Goal: Transaction & Acquisition: Purchase product/service

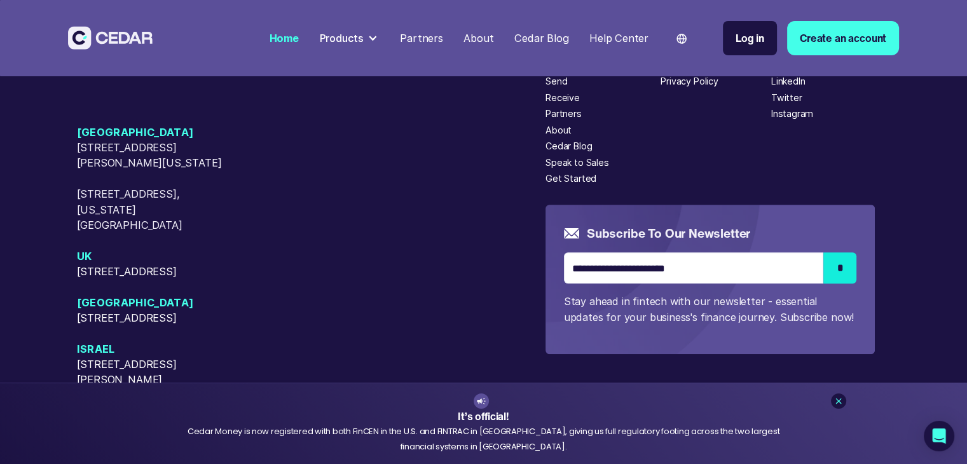
scroll to position [5393, 0]
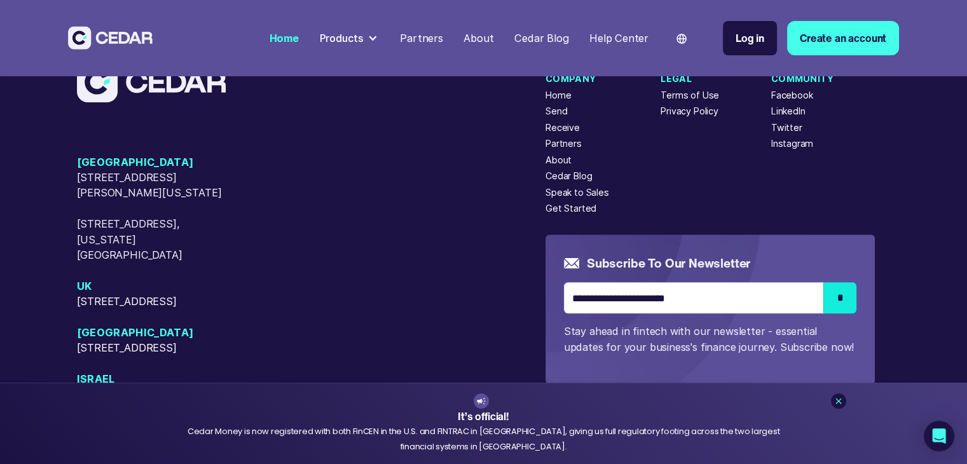
drag, startPoint x: 316, startPoint y: 191, endPoint x: 387, endPoint y: 95, distance: 119.2
click at [387, 95] on div "[GEOGRAPHIC_DATA] [STREET_ADDRESS][GEOGRAPHIC_DATA][PERSON_NAME][US_STATE][STRE…" at bounding box center [483, 308] width 967 height 619
click at [363, 38] on div "Products" at bounding box center [341, 39] width 45 height 16
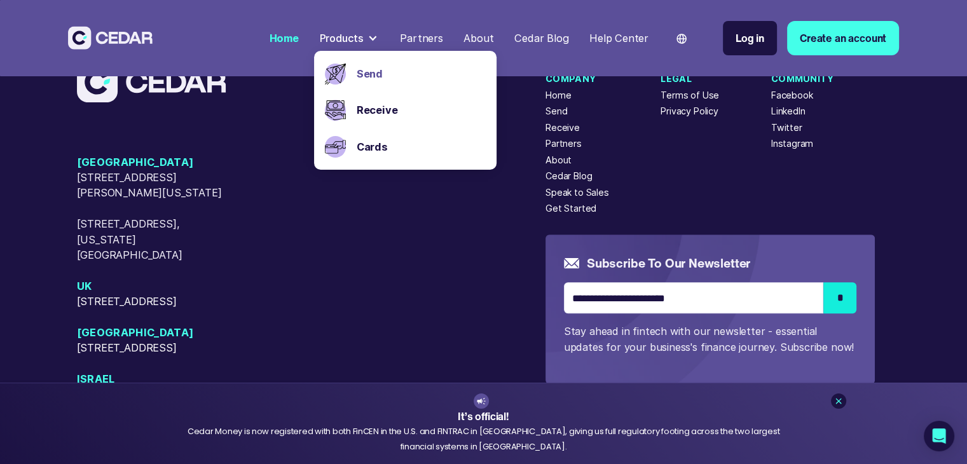
click at [378, 77] on link "Send" at bounding box center [422, 74] width 130 height 16
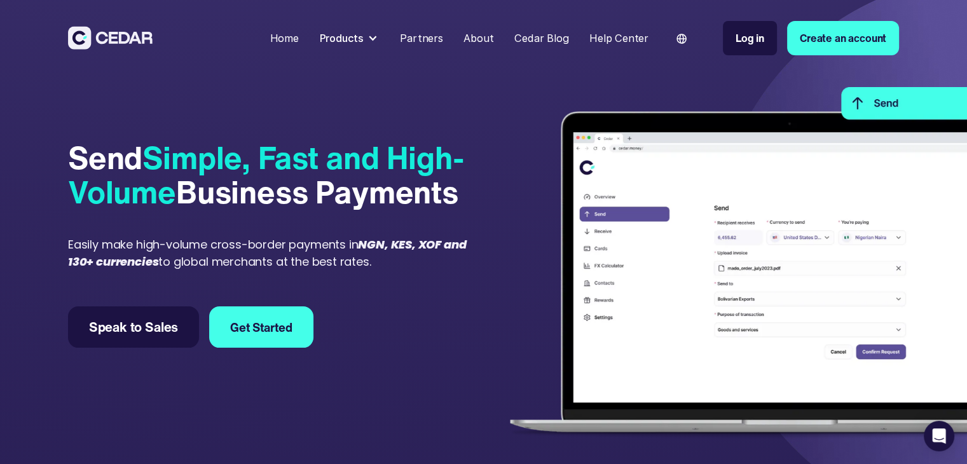
click at [359, 42] on div "Products" at bounding box center [341, 39] width 45 height 16
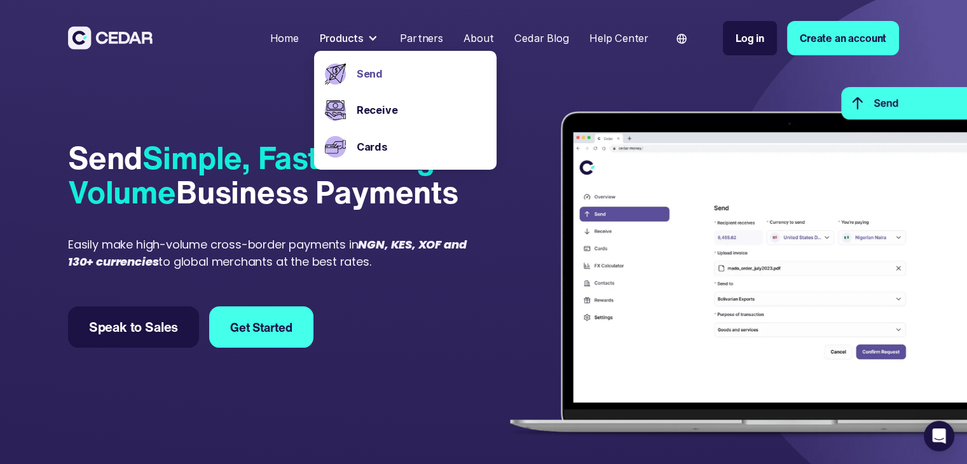
click at [339, 254] on div "Easily make high-volume cross-border payments in NGN, KES, XOF and 130+ currenc…" at bounding box center [273, 253] width 411 height 34
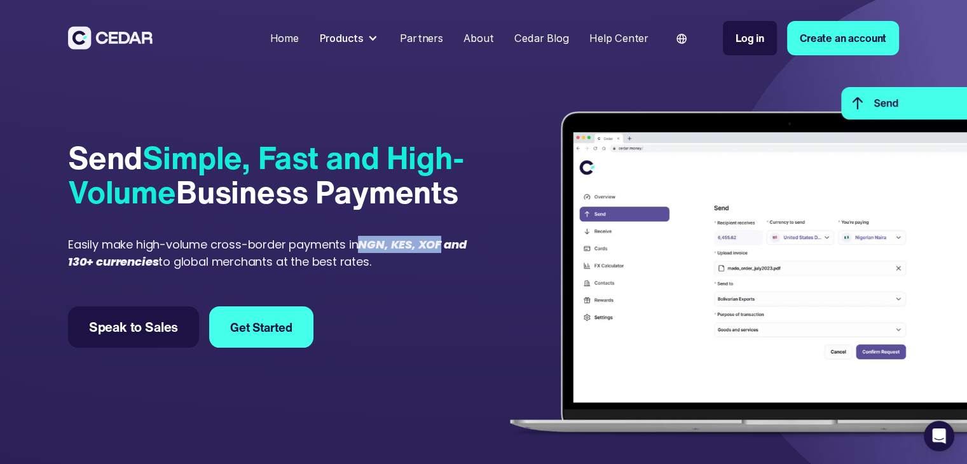
drag, startPoint x: 356, startPoint y: 245, endPoint x: 443, endPoint y: 231, distance: 87.7
click at [443, 231] on div "Send Simple, Fast and High-Volume Business Payments Easily make high-volume cro…" at bounding box center [273, 244] width 411 height 367
click at [443, 232] on div "Send Simple, Fast and High-Volume Business Payments Easily make high-volume cro…" at bounding box center [273, 244] width 411 height 367
click at [437, 247] on em "NGN, KES, XOF and 130+ currencies" at bounding box center [267, 253] width 398 height 33
click at [408, 286] on div "Send Simple, Fast and High-Volume Business Payments Easily make high-volume cro…" at bounding box center [273, 244] width 411 height 367
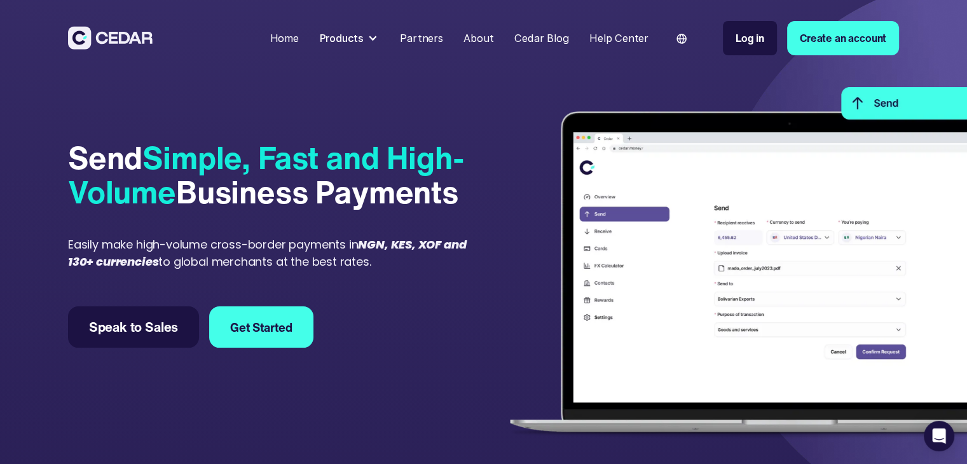
click at [408, 286] on div "Send Simple, Fast and High-Volume Business Payments Easily make high-volume cro…" at bounding box center [273, 244] width 411 height 367
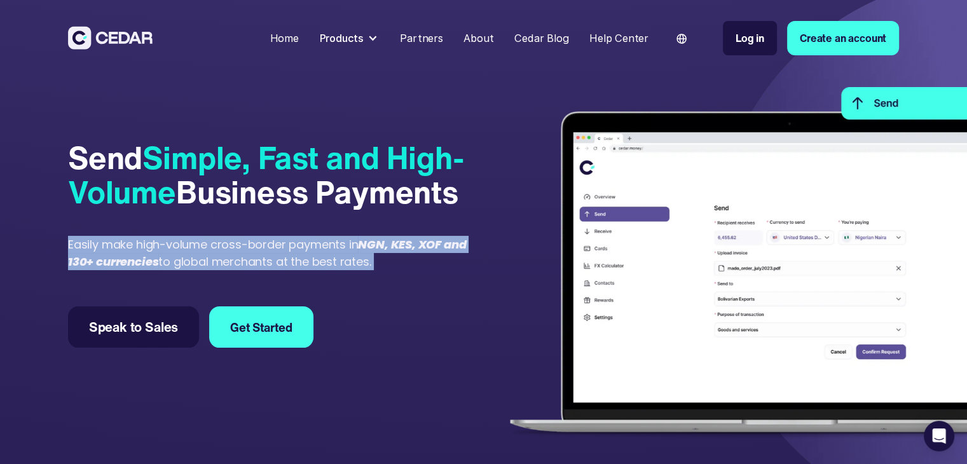
click at [408, 286] on div "Send Simple, Fast and High-Volume Business Payments Easily make high-volume cro…" at bounding box center [273, 244] width 411 height 367
